Goal: Information Seeking & Learning: Understand process/instructions

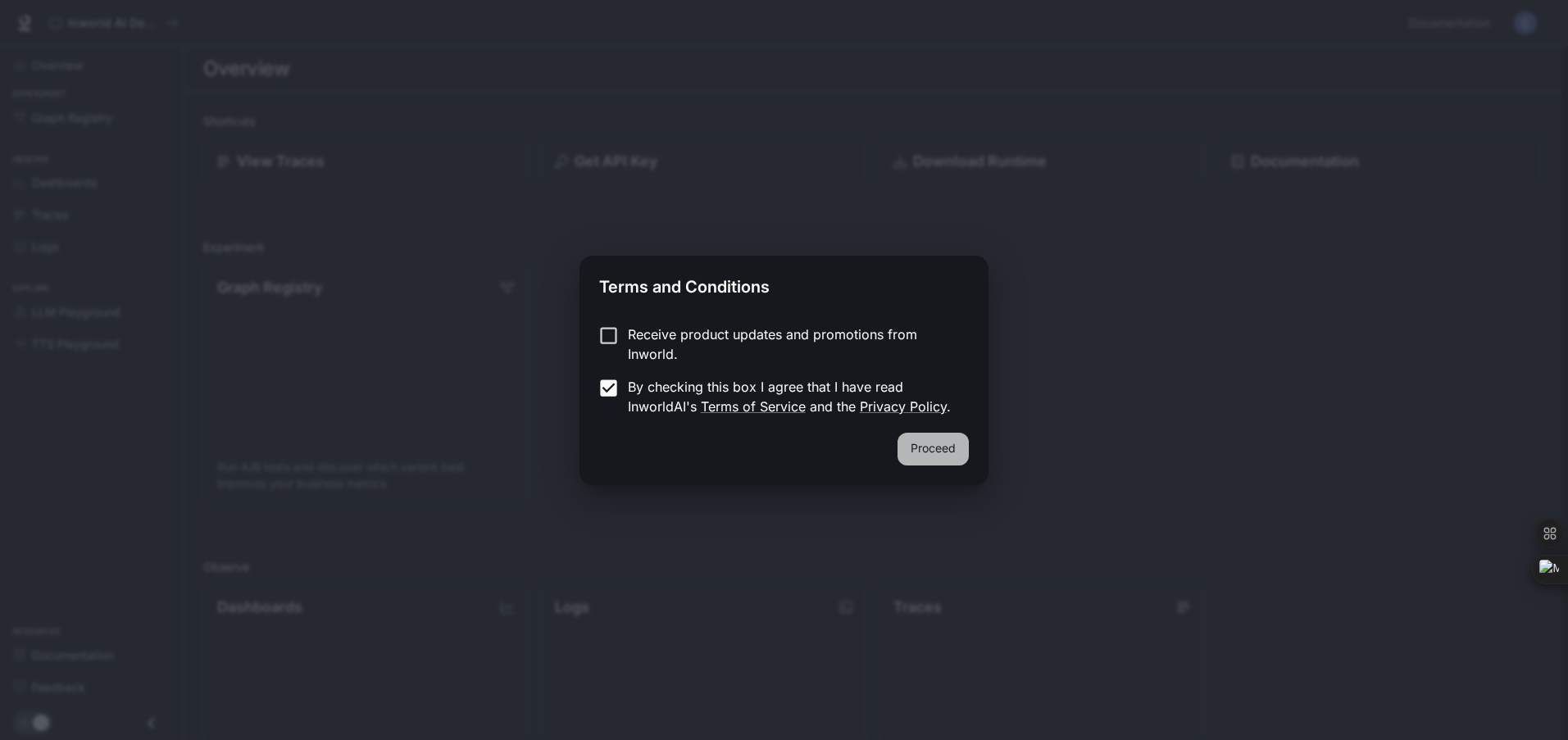
click at [953, 448] on button "Proceed" at bounding box center [933, 449] width 71 height 33
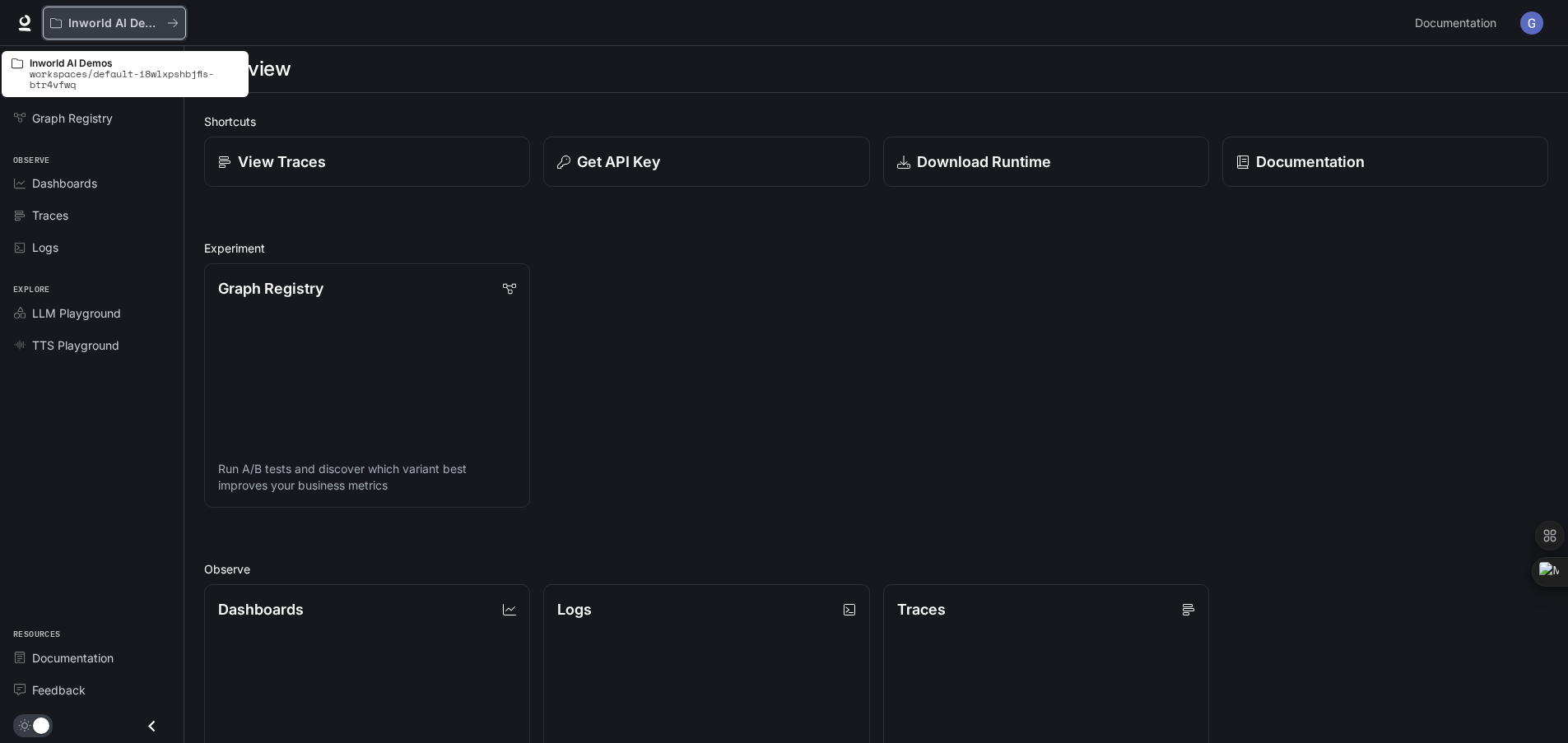
click at [98, 28] on p "Inworld AI Demos" at bounding box center [114, 23] width 92 height 14
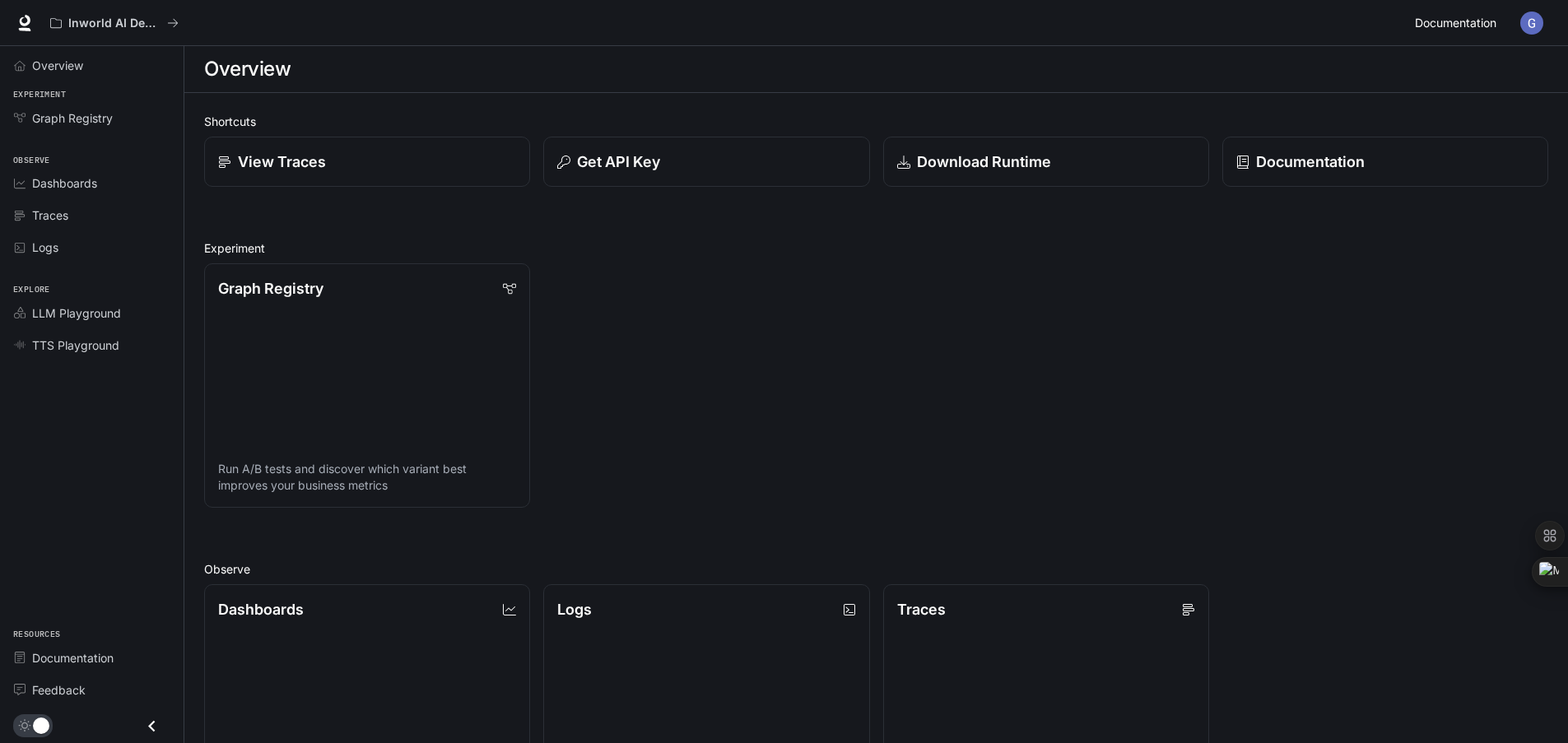
click at [1481, 24] on span "Documentation" at bounding box center [1456, 23] width 81 height 21
